Goal: Check status: Check status

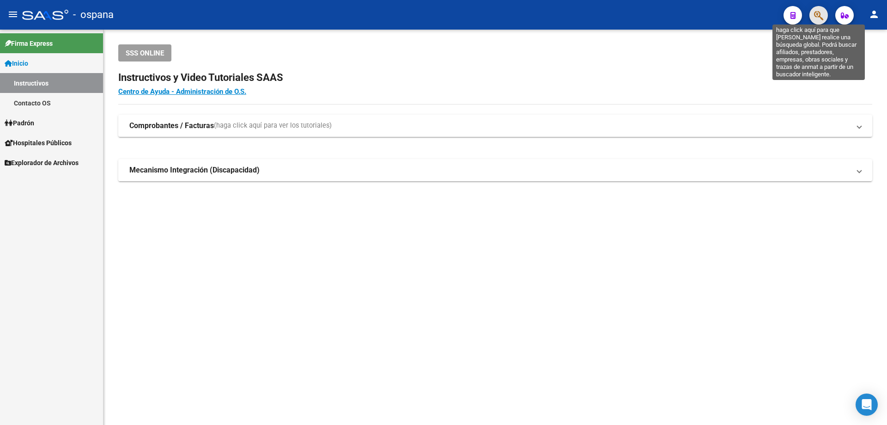
click at [815, 19] on icon "button" at bounding box center [818, 15] width 9 height 11
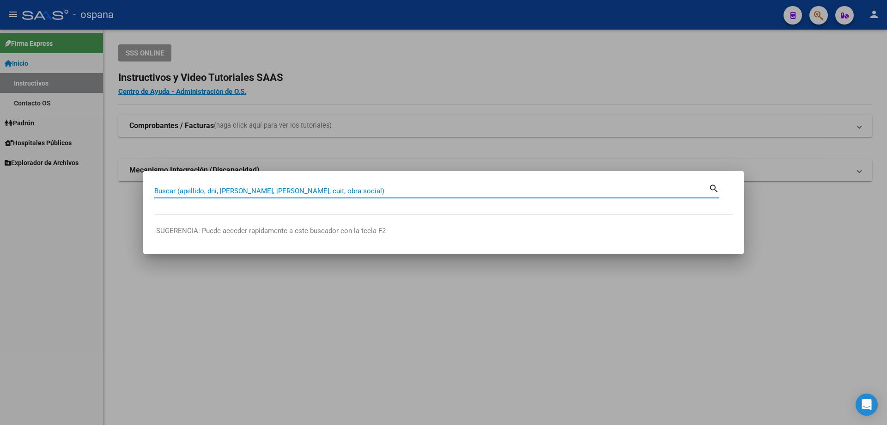
paste input "20891905"
type input "20891905"
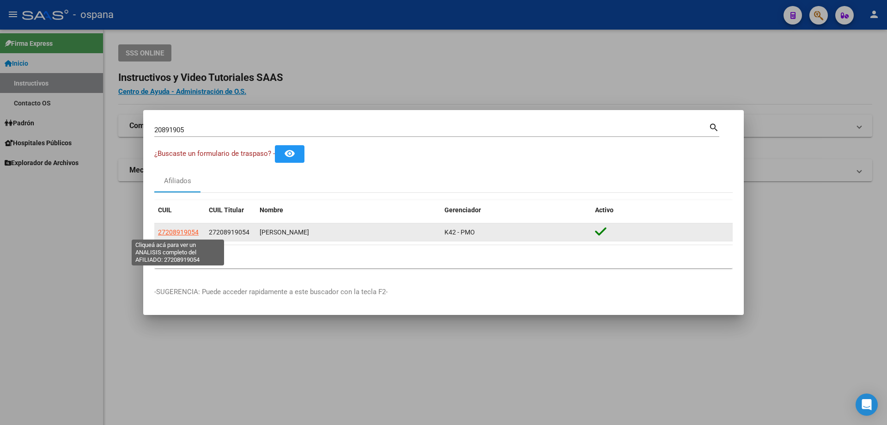
click at [188, 231] on span "27208919054" at bounding box center [178, 231] width 41 height 7
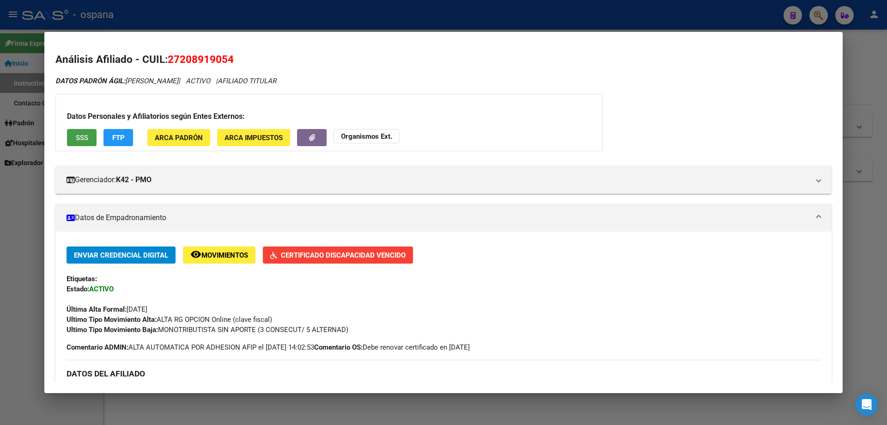
click at [82, 132] on button "SSS" at bounding box center [82, 137] width 30 height 17
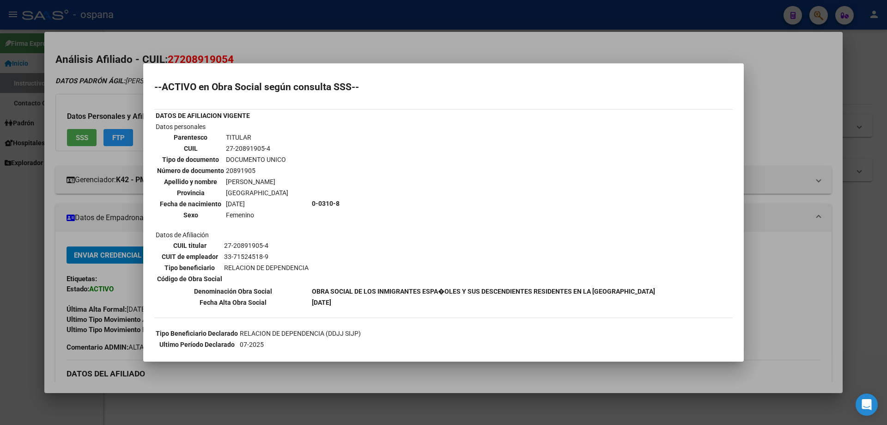
scroll to position [46, 0]
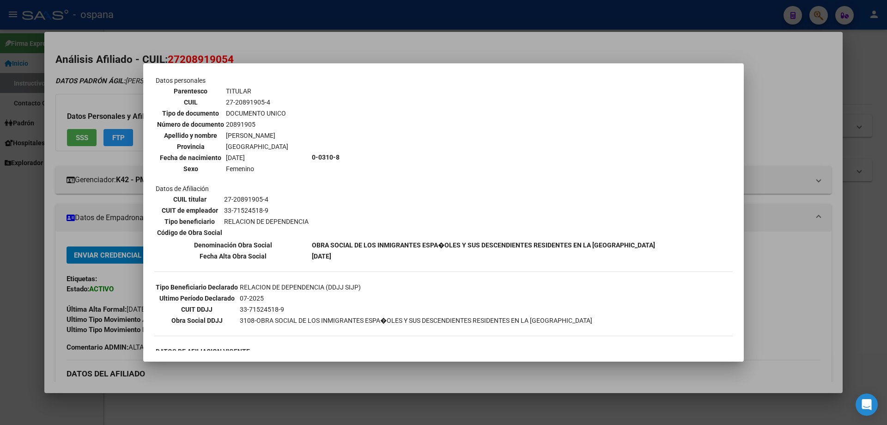
click at [102, 127] on div at bounding box center [443, 212] width 887 height 425
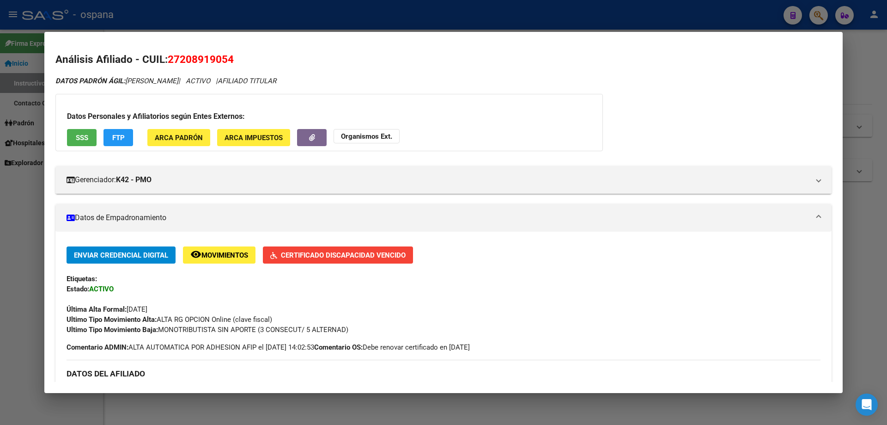
click at [316, 255] on span "Certificado Discapacidad Vencido" at bounding box center [343, 255] width 125 height 8
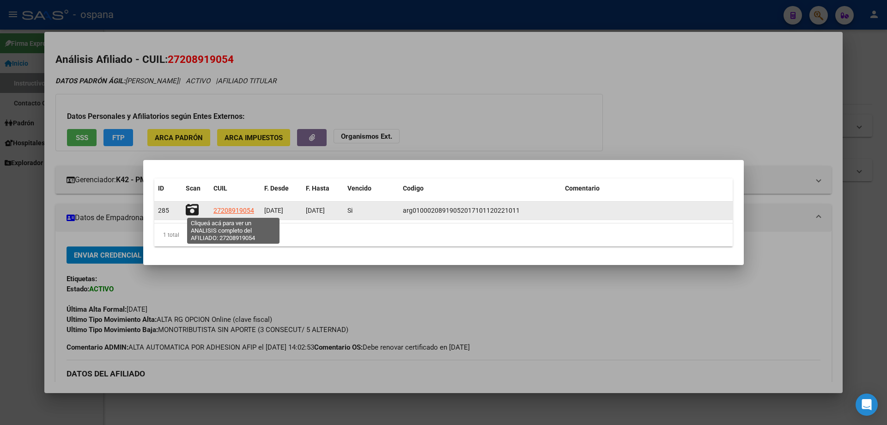
click at [225, 212] on span "27208919054" at bounding box center [233, 210] width 41 height 7
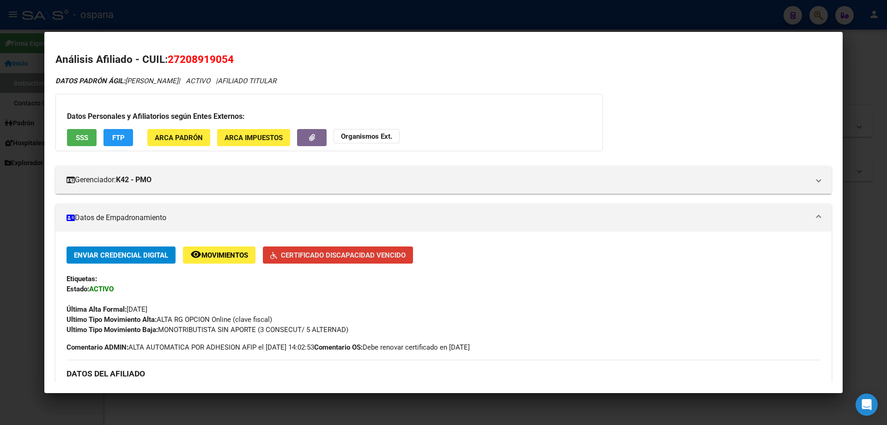
click at [376, 251] on span "Certificado Discapacidad Vencido" at bounding box center [343, 255] width 125 height 8
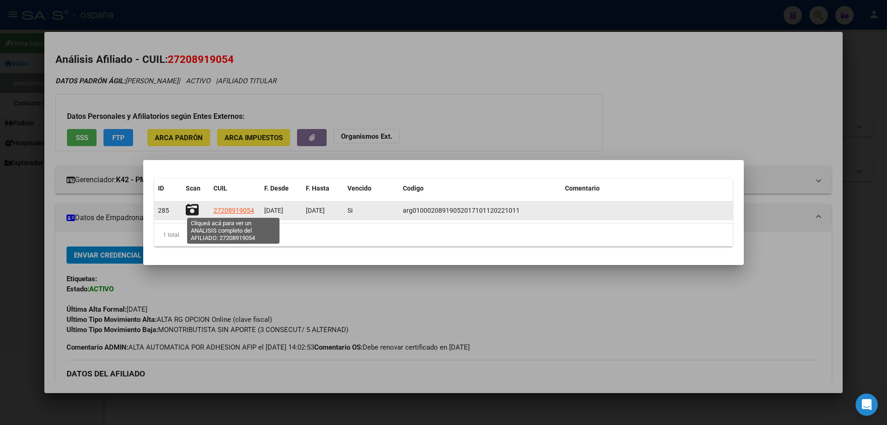
click at [232, 210] on span "27208919054" at bounding box center [233, 210] width 41 height 7
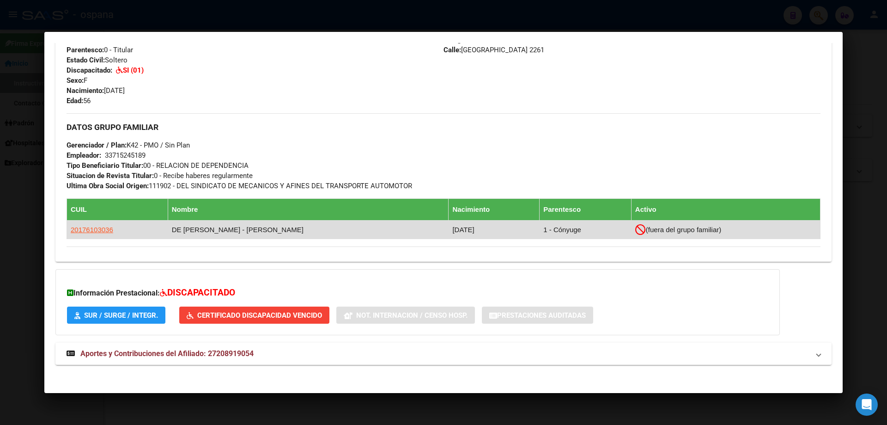
scroll to position [386, 0]
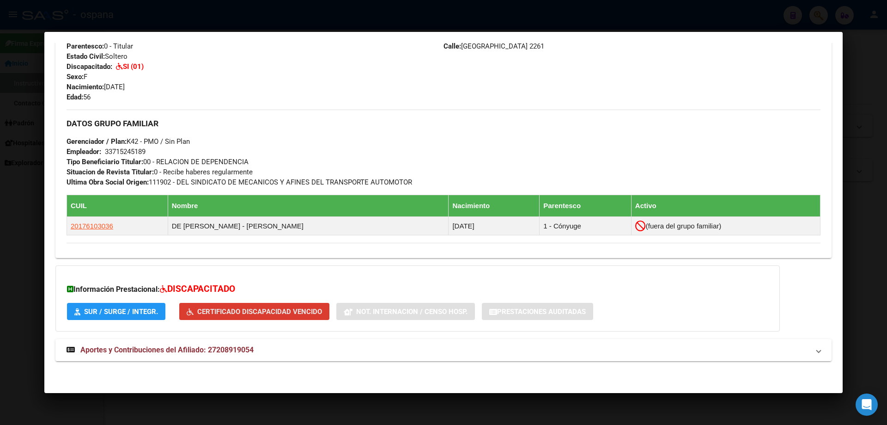
click at [240, 308] on span "Certificado Discapacidad Vencido" at bounding box center [259, 311] width 125 height 8
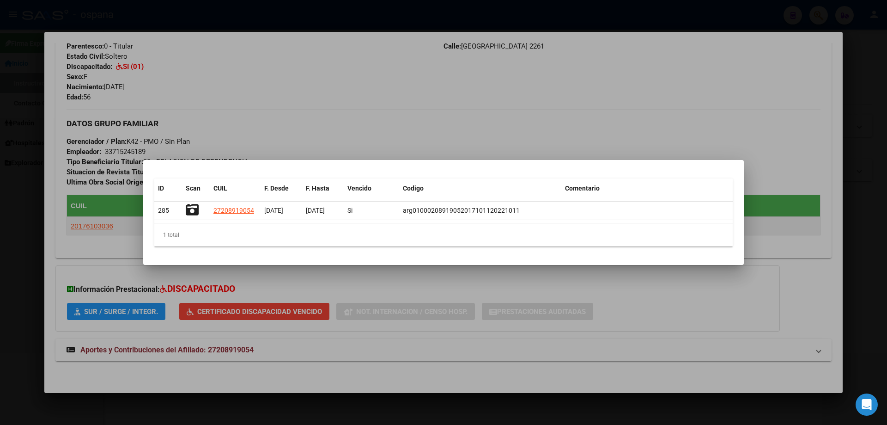
click at [328, 118] on div at bounding box center [443, 212] width 887 height 425
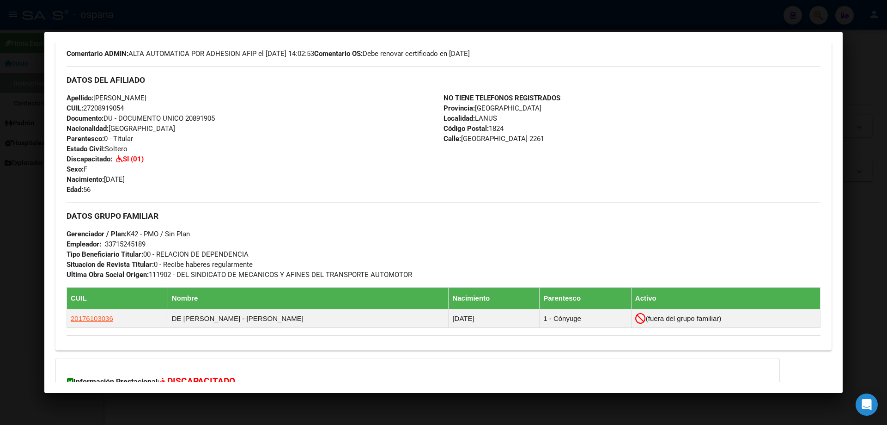
scroll to position [109, 0]
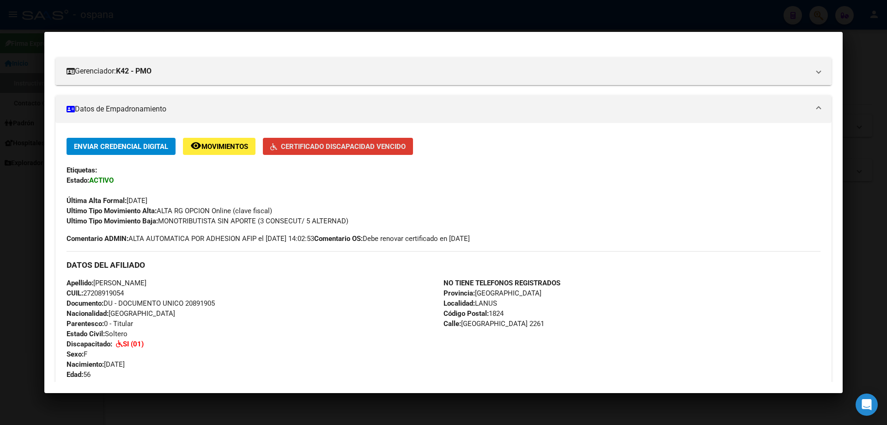
click at [323, 146] on span "Certificado Discapacidad Vencido" at bounding box center [343, 146] width 125 height 8
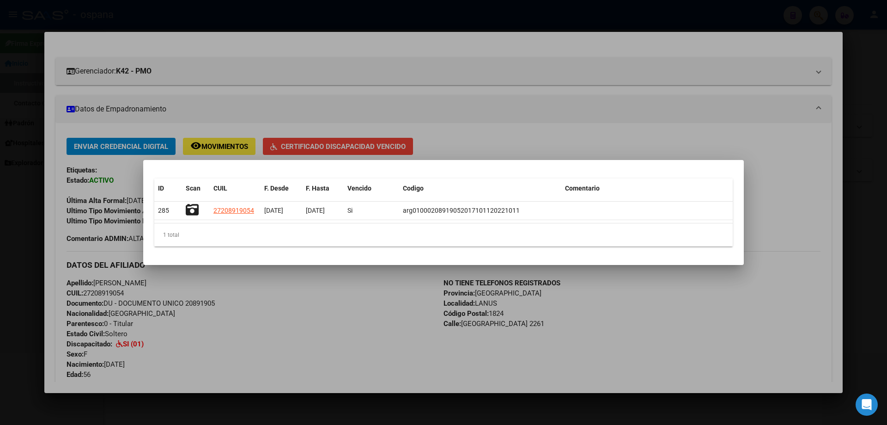
click at [475, 123] on div at bounding box center [443, 212] width 887 height 425
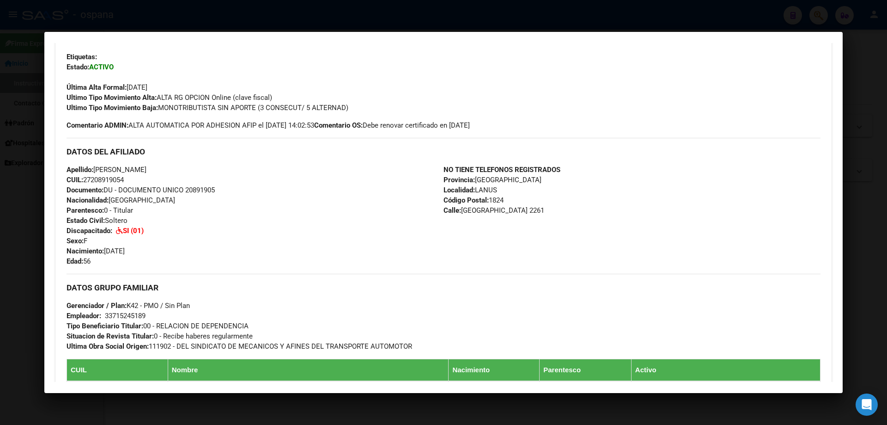
scroll to position [231, 0]
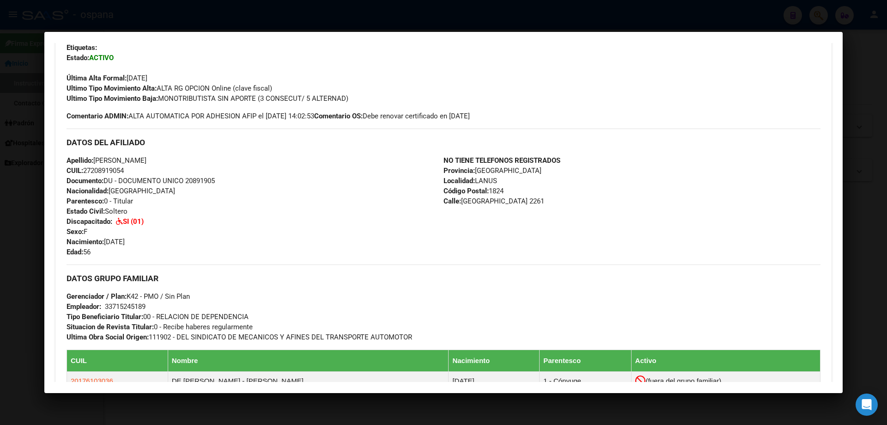
click at [6, 229] on div at bounding box center [443, 212] width 887 height 425
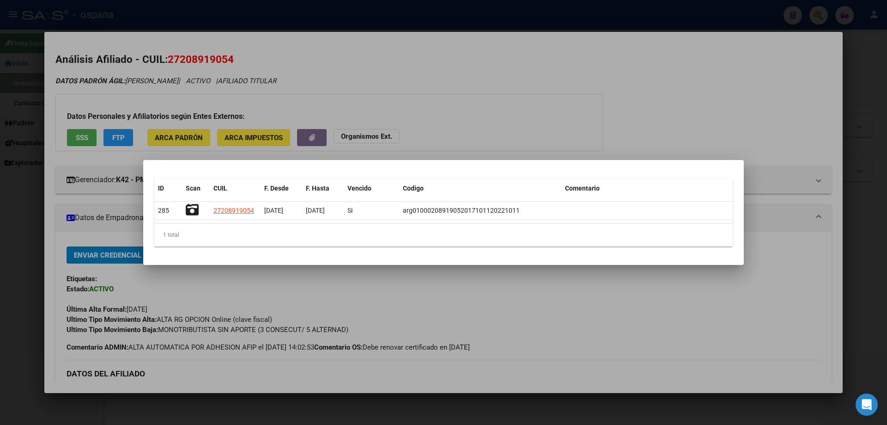
click at [565, 55] on div at bounding box center [443, 212] width 887 height 425
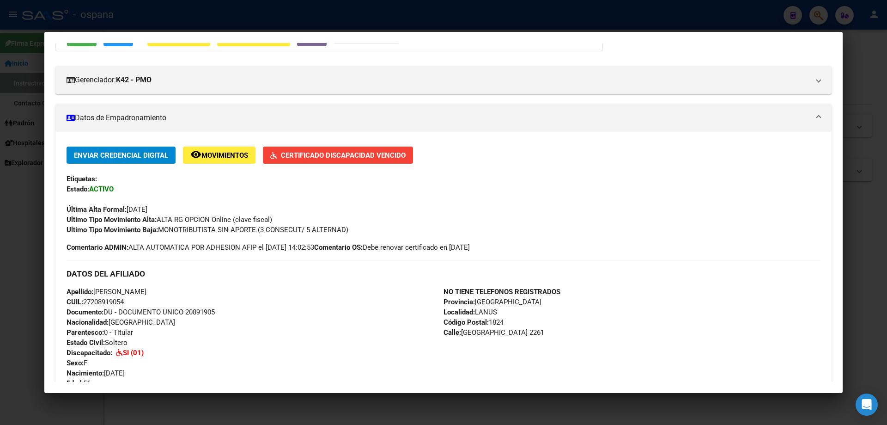
scroll to position [0, 0]
